Goal: Information Seeking & Learning: Learn about a topic

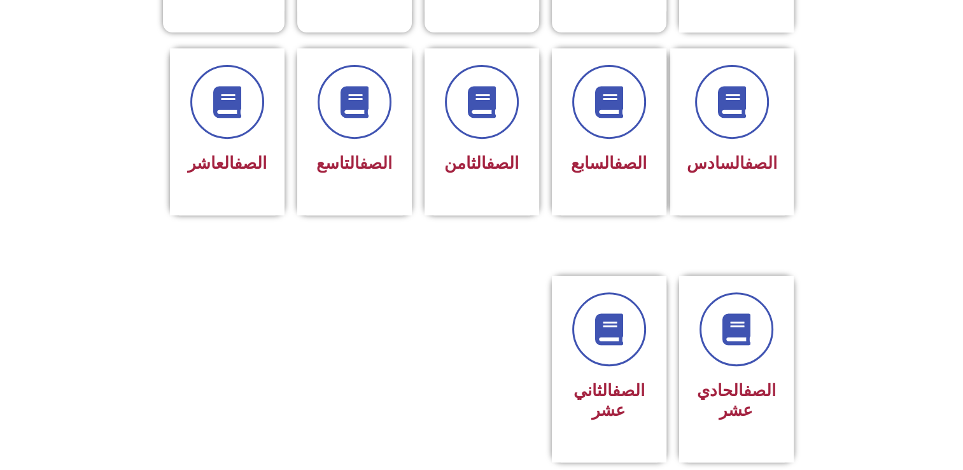
scroll to position [534, 0]
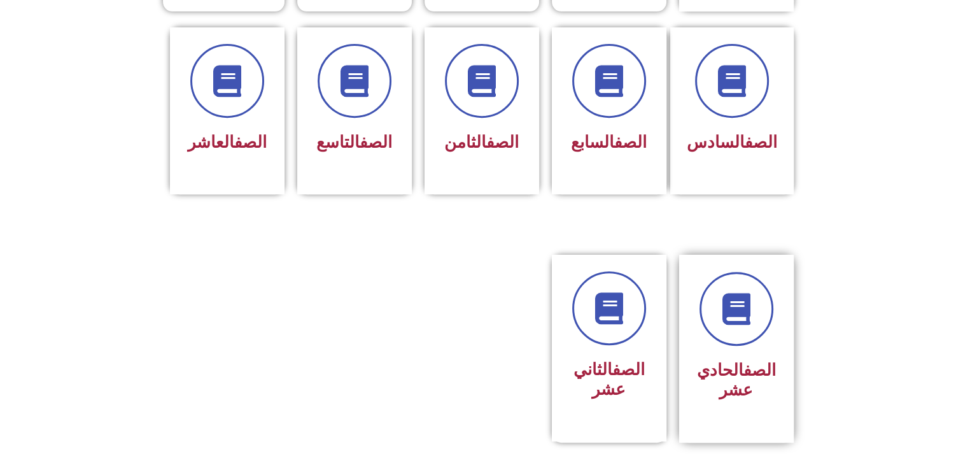
click at [766, 319] on div at bounding box center [736, 309] width 80 height 74
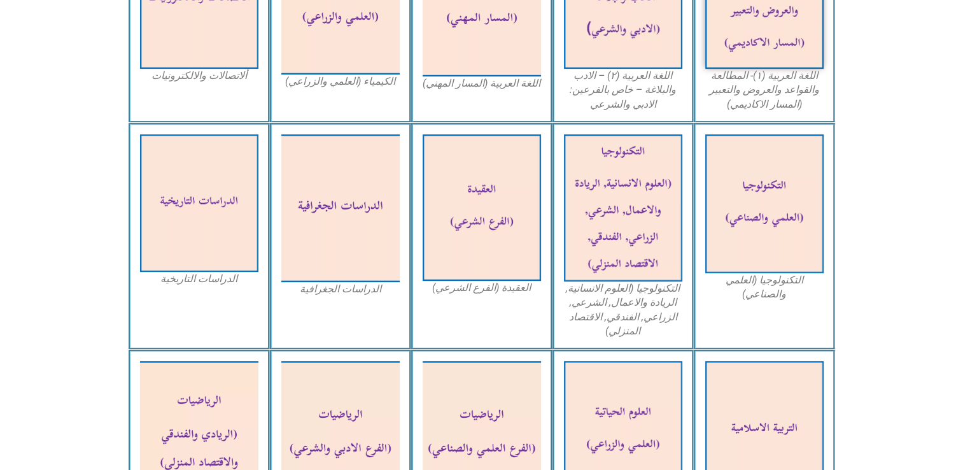
scroll to position [535, 0]
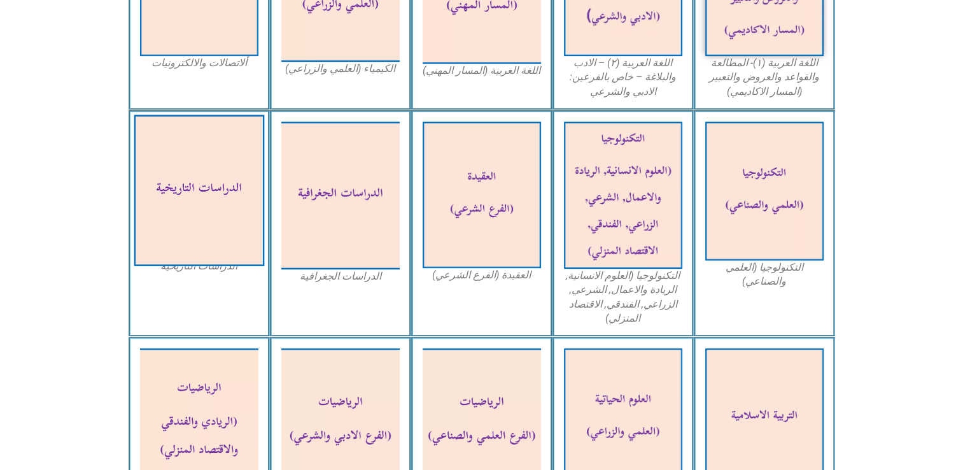
click at [245, 258] on img at bounding box center [199, 190] width 130 height 151
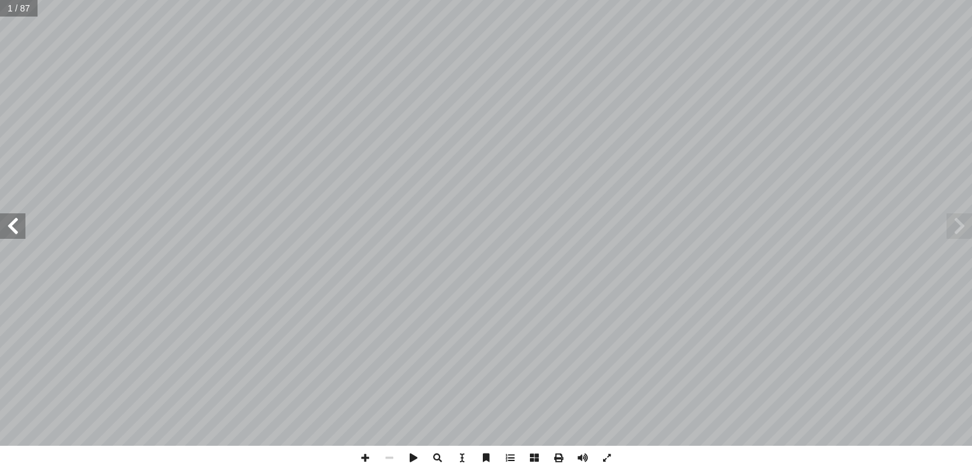
click at [14, 227] on span at bounding box center [12, 225] width 25 height 25
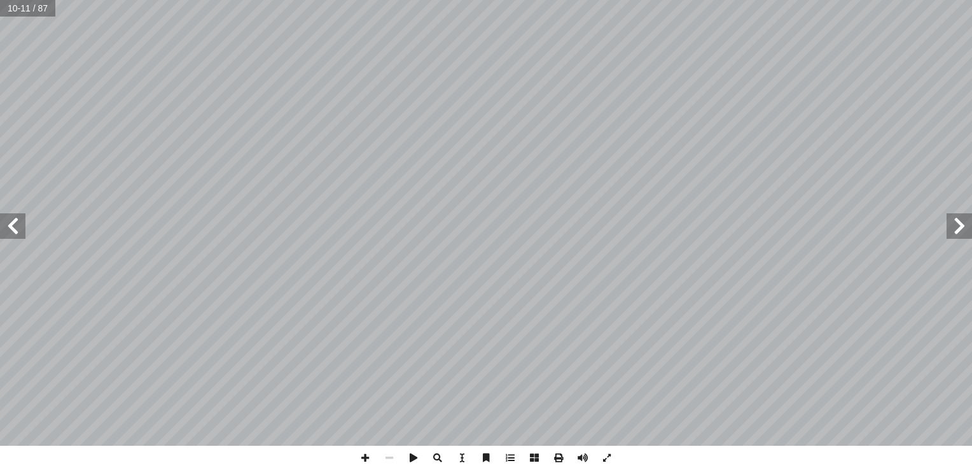
click at [14, 227] on span at bounding box center [12, 225] width 25 height 25
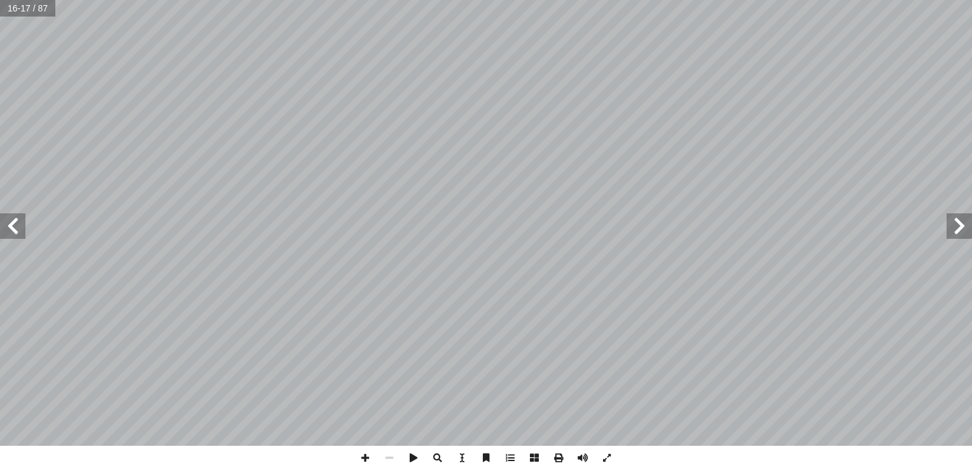
click at [14, 227] on span at bounding box center [12, 225] width 25 height 25
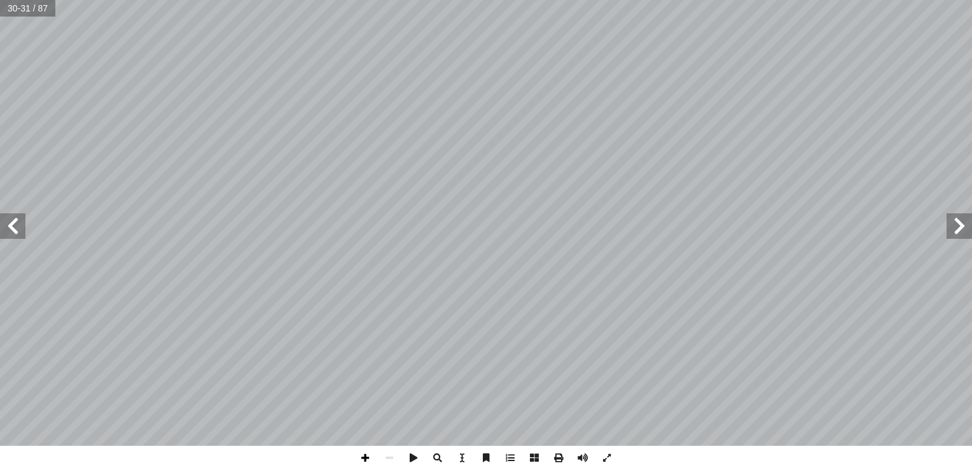
click at [367, 456] on span at bounding box center [365, 457] width 24 height 24
click at [363, 463] on span at bounding box center [365, 457] width 24 height 24
click at [388, 459] on span at bounding box center [389, 457] width 24 height 24
click at [388, 456] on span at bounding box center [389, 457] width 24 height 24
click at [20, 234] on span at bounding box center [12, 225] width 25 height 25
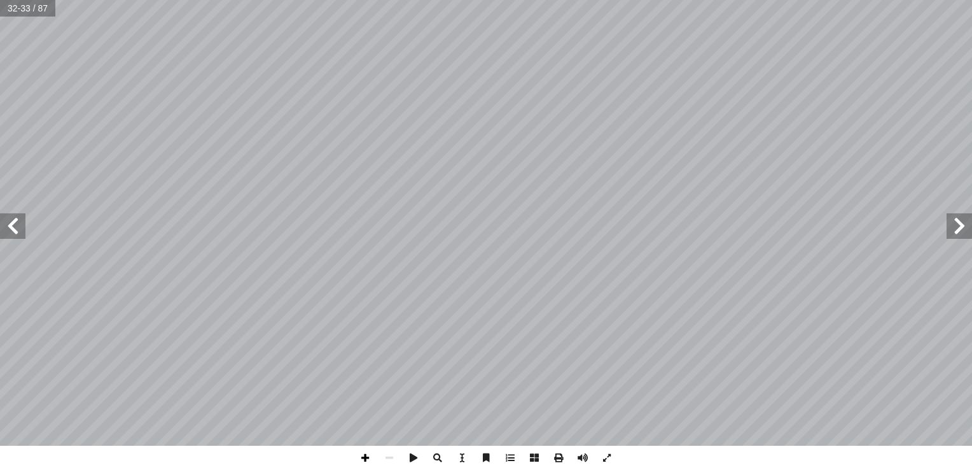
click at [365, 459] on span at bounding box center [365, 457] width 24 height 24
click at [363, 460] on span at bounding box center [365, 457] width 24 height 24
click at [390, 459] on span at bounding box center [389, 457] width 24 height 24
click at [367, 457] on span at bounding box center [365, 457] width 24 height 24
click at [392, 458] on span at bounding box center [389, 457] width 24 height 24
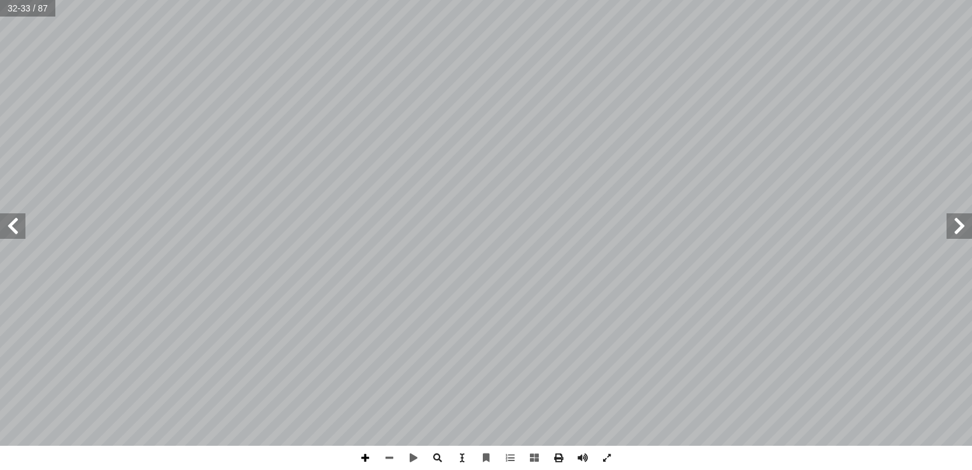
click at [361, 452] on span at bounding box center [365, 457] width 24 height 24
click at [388, 459] on span at bounding box center [389, 457] width 24 height 24
click at [366, 460] on span at bounding box center [365, 457] width 24 height 24
click at [393, 454] on span at bounding box center [389, 457] width 24 height 24
click at [387, 461] on span at bounding box center [389, 457] width 24 height 24
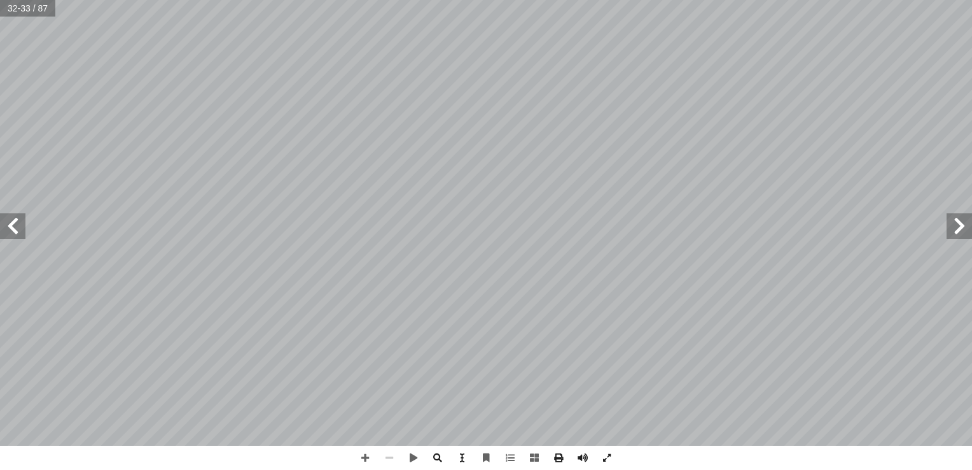
click at [387, 461] on span at bounding box center [389, 457] width 24 height 24
click at [15, 218] on span at bounding box center [12, 225] width 25 height 25
click at [360, 456] on span at bounding box center [365, 457] width 24 height 24
click at [365, 459] on span at bounding box center [365, 457] width 24 height 24
click at [393, 459] on span at bounding box center [389, 457] width 24 height 24
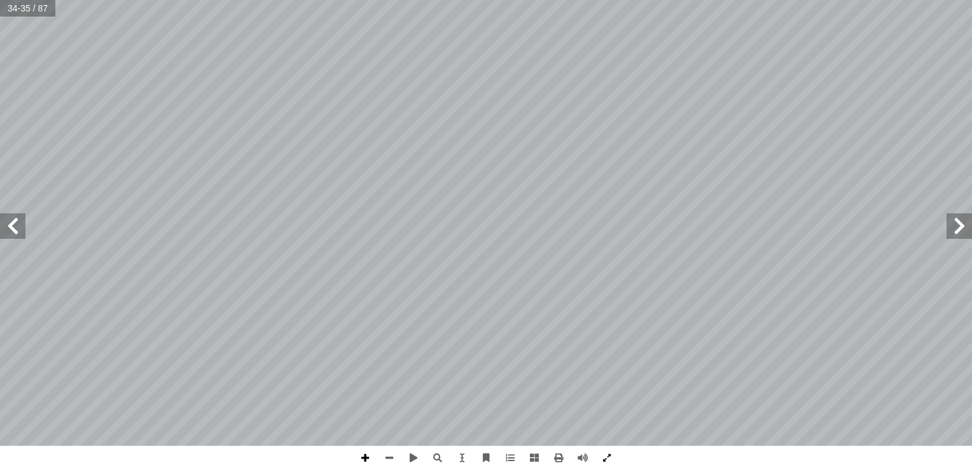
click at [367, 461] on span at bounding box center [365, 457] width 24 height 24
click at [386, 459] on span at bounding box center [389, 457] width 24 height 24
click at [364, 458] on span at bounding box center [365, 457] width 24 height 24
